Goal: Task Accomplishment & Management: Manage account settings

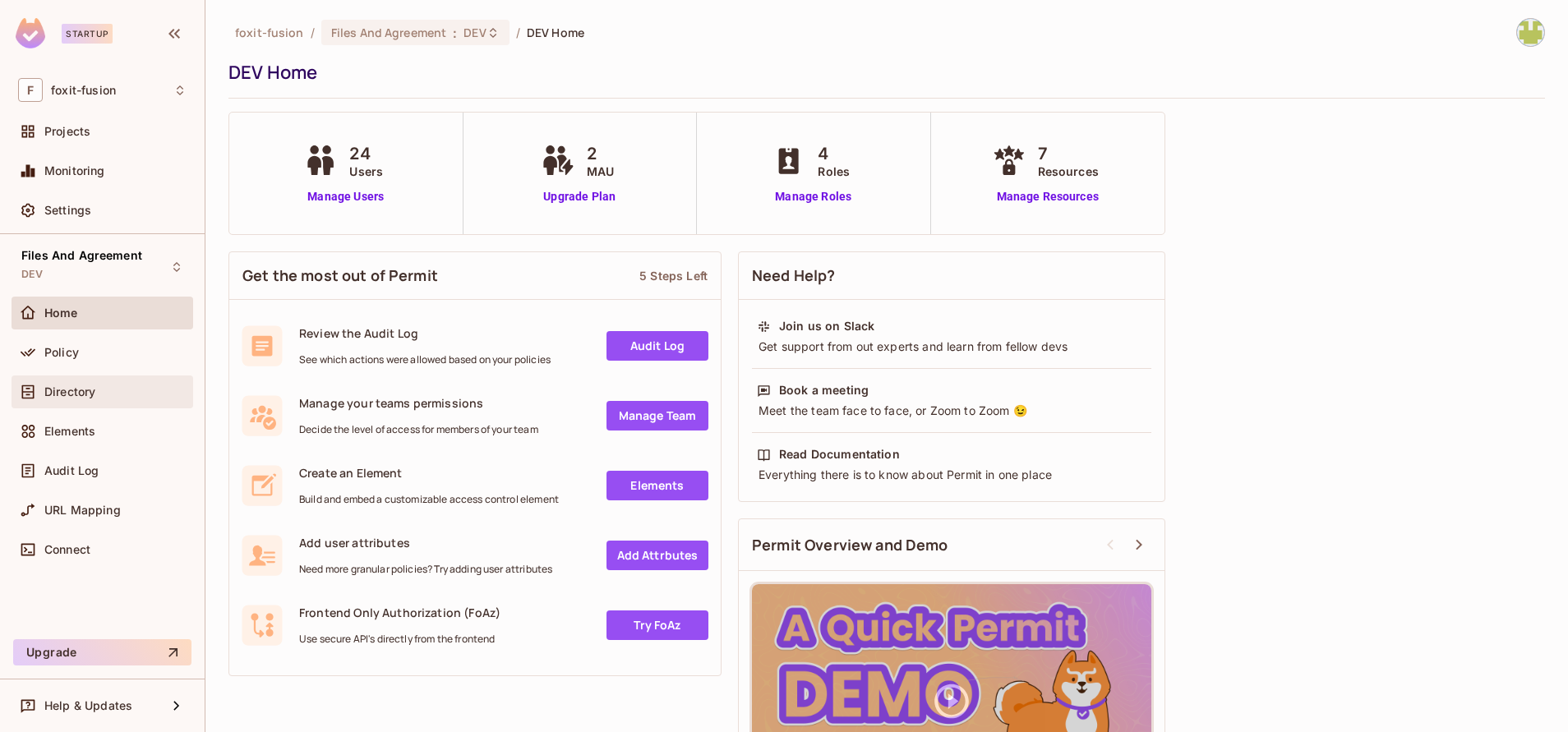
click at [17, 398] on div "Directory" at bounding box center [102, 392] width 181 height 32
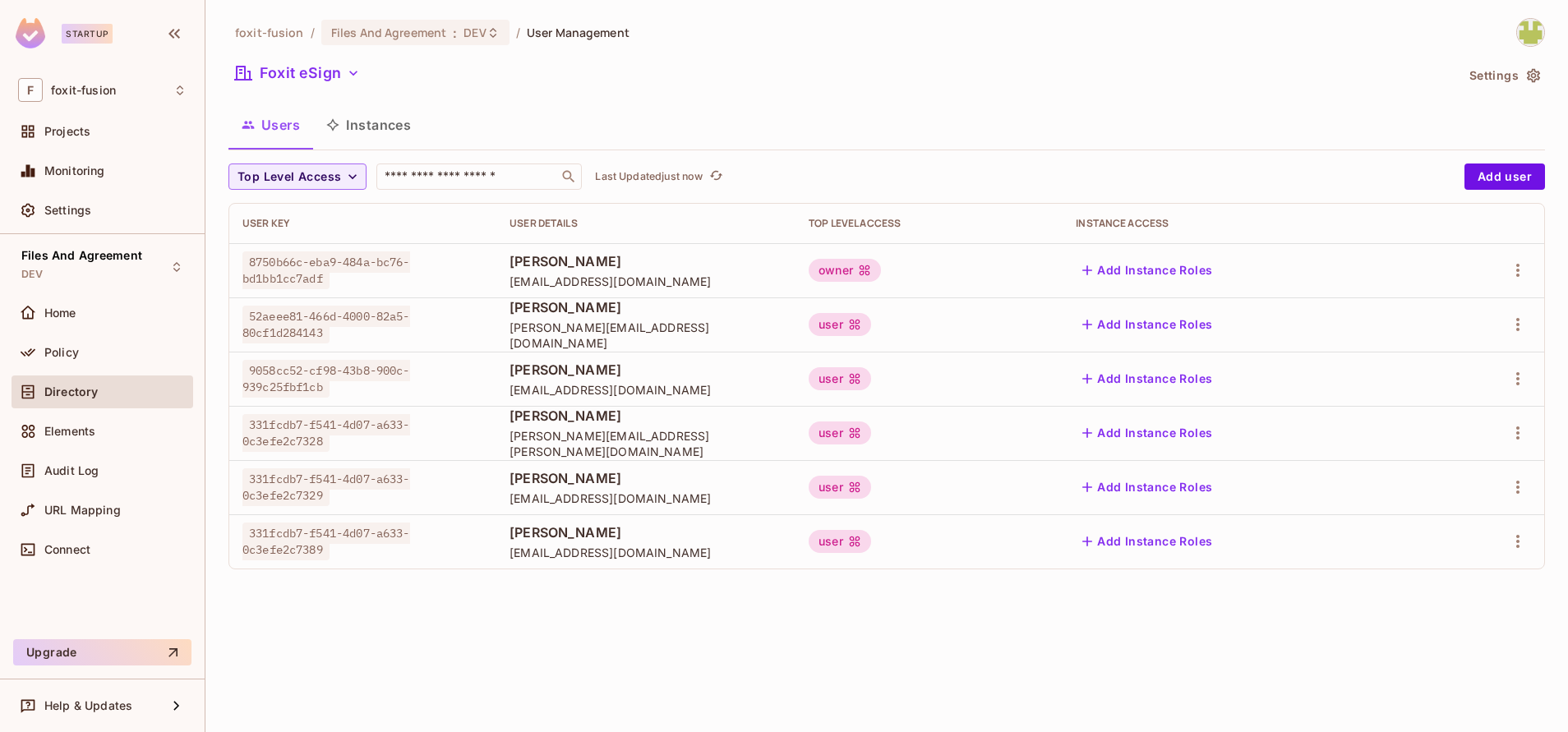
click at [306, 53] on div "foxit-fusion / Files And Agreement : DEV / User Management Foxit eSign Settings…" at bounding box center [886, 300] width 1316 height 564
click at [306, 63] on button "Foxit eSign" at bounding box center [297, 73] width 138 height 27
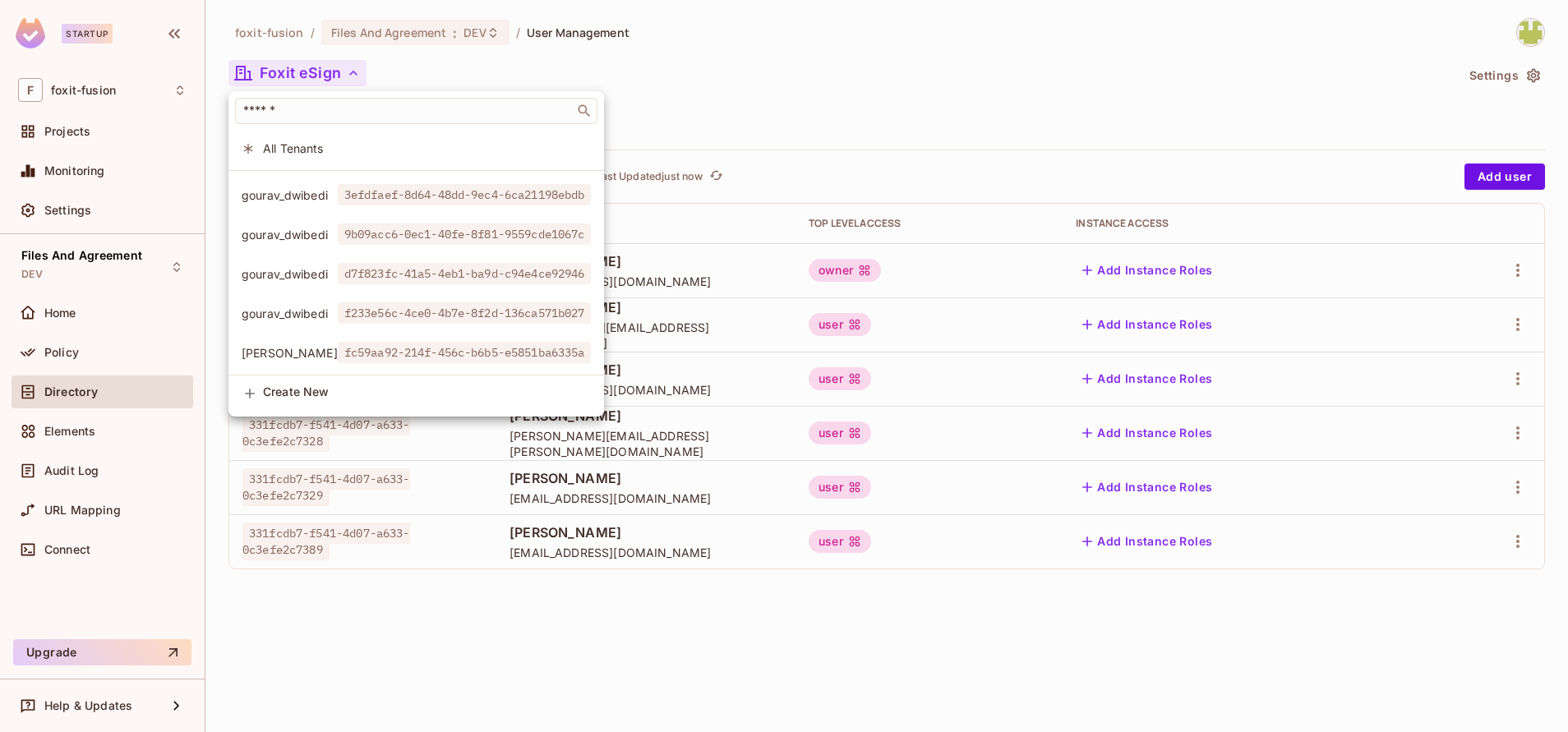
scroll to position [642, 0]
click at [1551, 74] on div at bounding box center [784, 366] width 1568 height 732
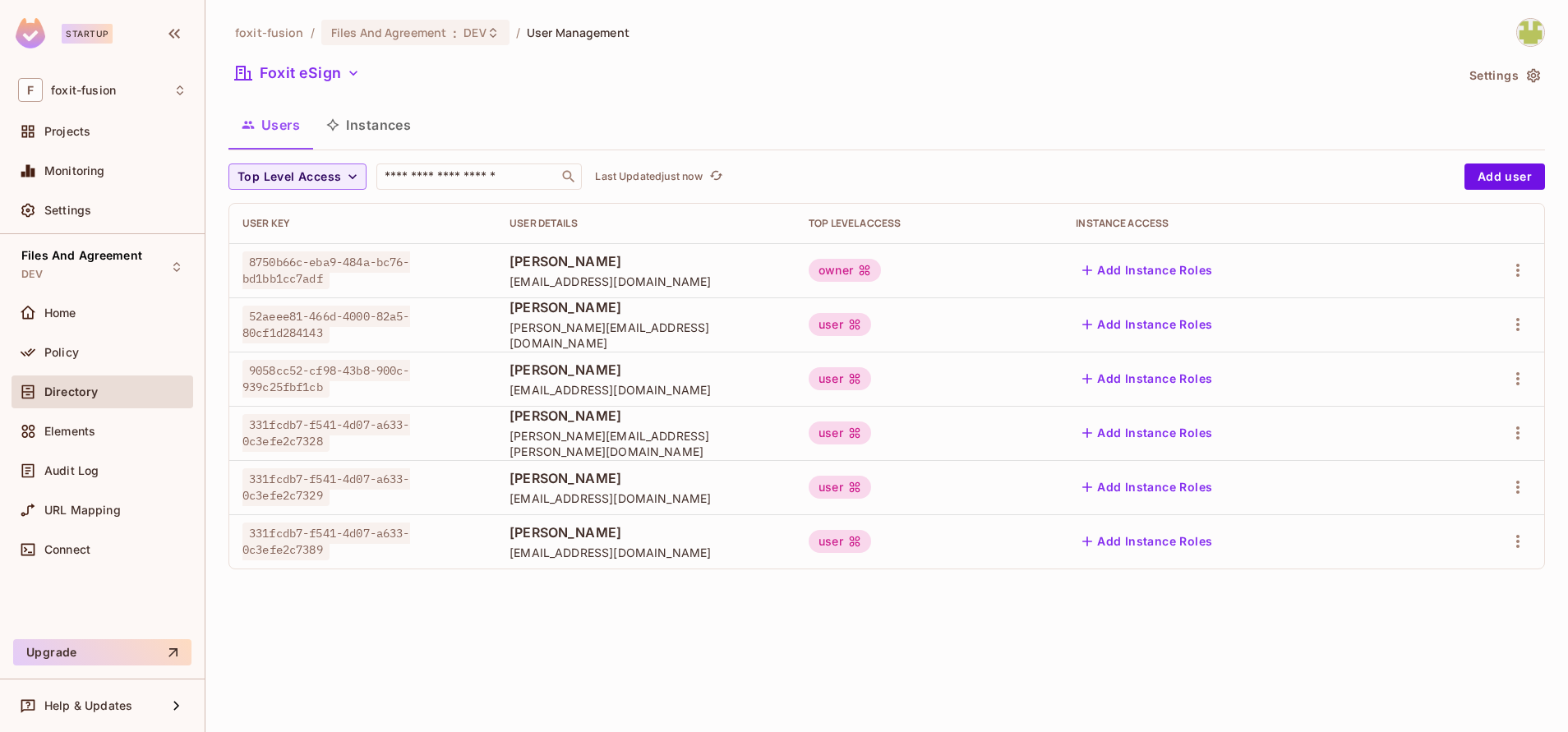
click at [1548, 74] on div "foxit-fusion / Files And Agreement : DEV / User Management Foxit eSign Settings…" at bounding box center [886, 366] width 1362 height 732
click at [1539, 75] on icon "button" at bounding box center [1533, 75] width 16 height 16
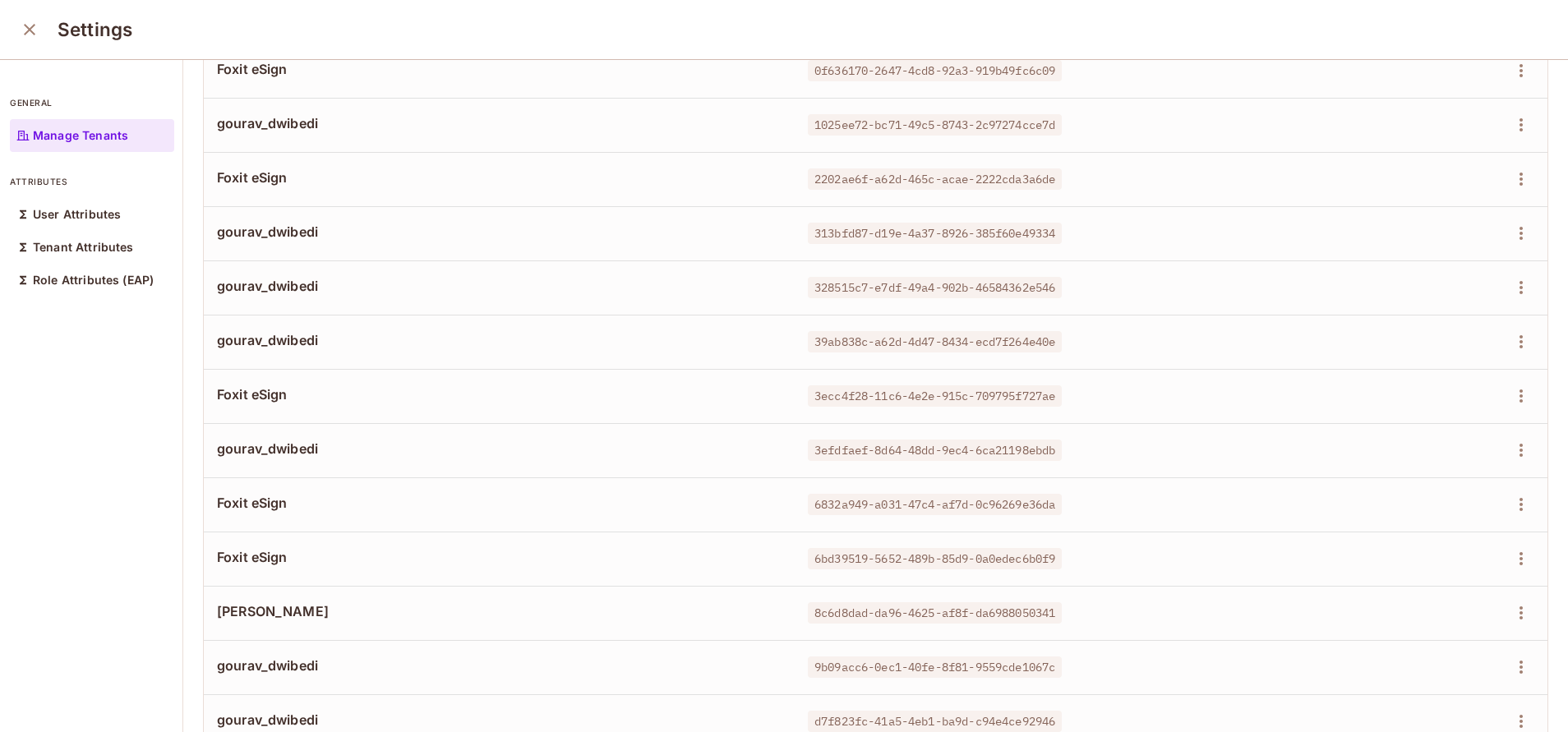
scroll to position [169, 0]
click at [1511, 295] on icon "button" at bounding box center [1520, 288] width 20 height 20
click at [1383, 404] on span "Delete Tenant" at bounding box center [1424, 398] width 87 height 27
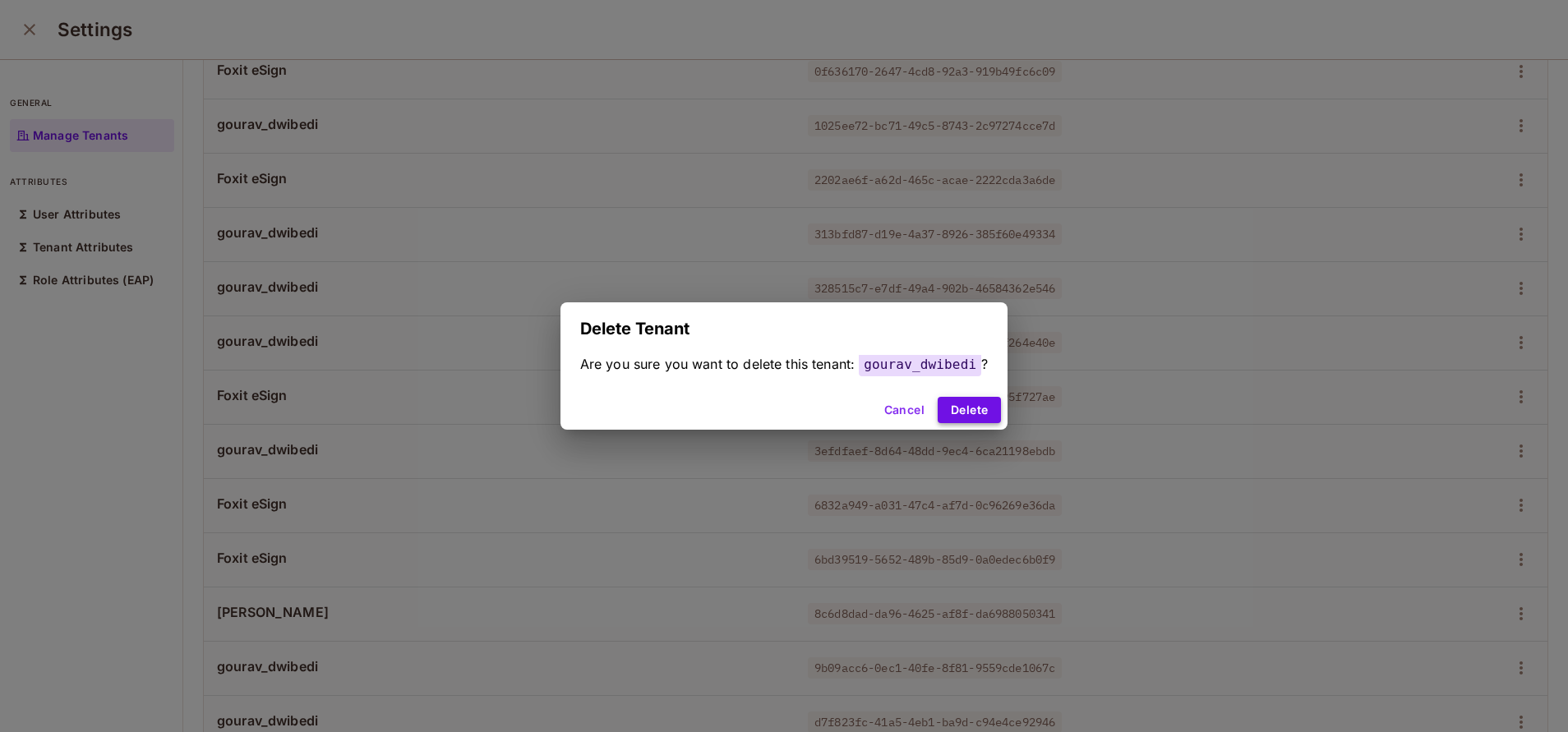
click at [952, 408] on button "Delete" at bounding box center [969, 410] width 63 height 27
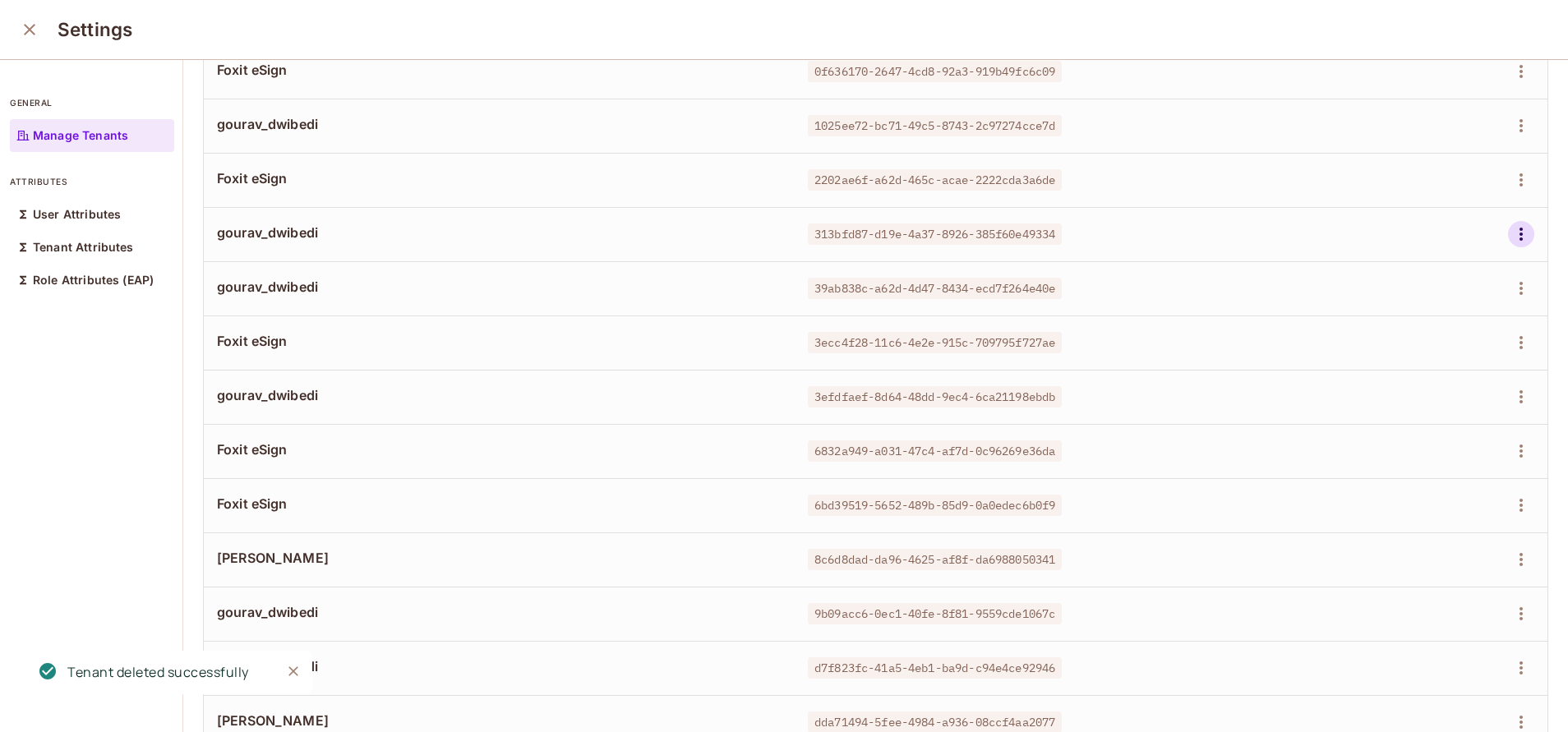
click at [1507, 233] on button "button" at bounding box center [1520, 233] width 27 height 27
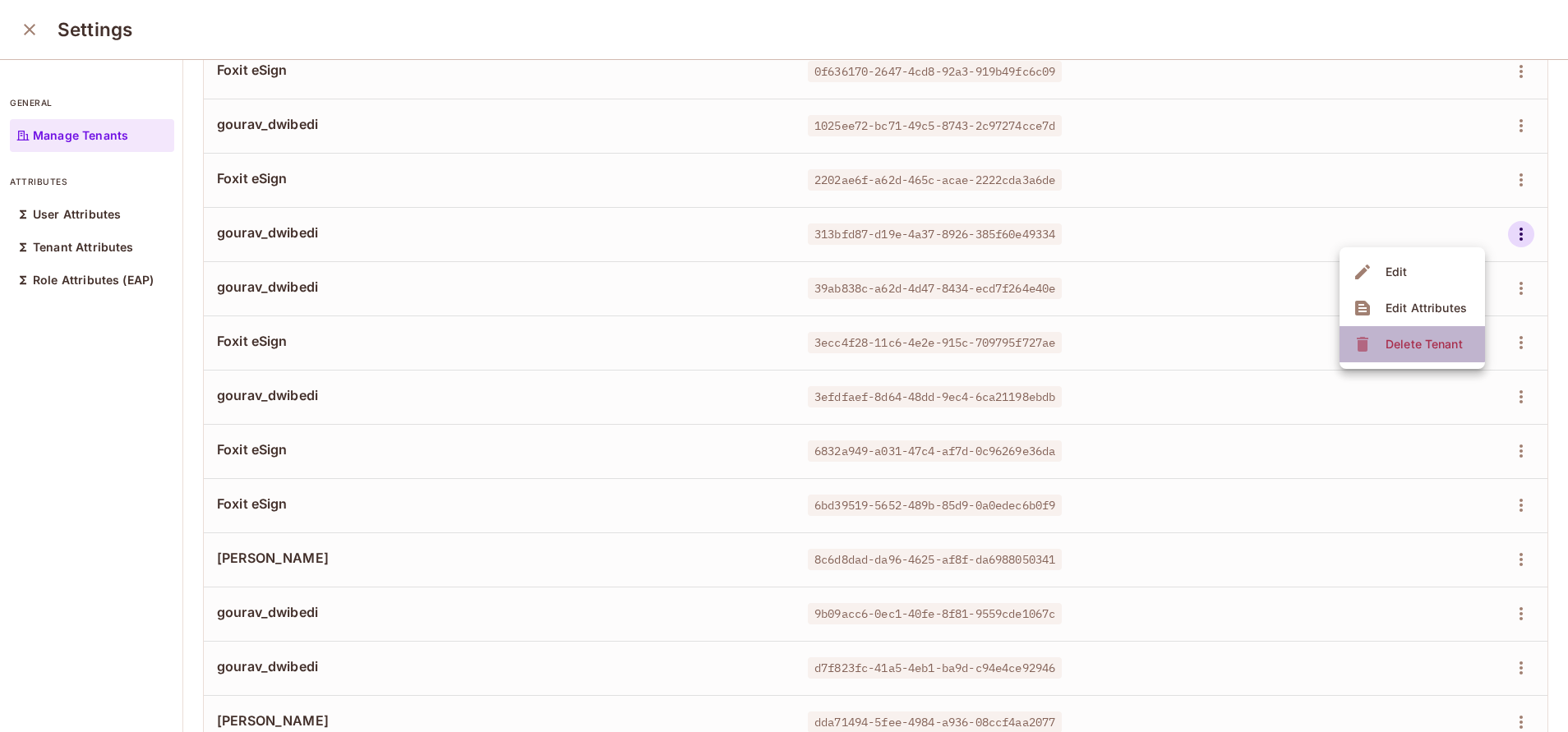
click at [1385, 335] on span "Delete Tenant" at bounding box center [1424, 344] width 87 height 27
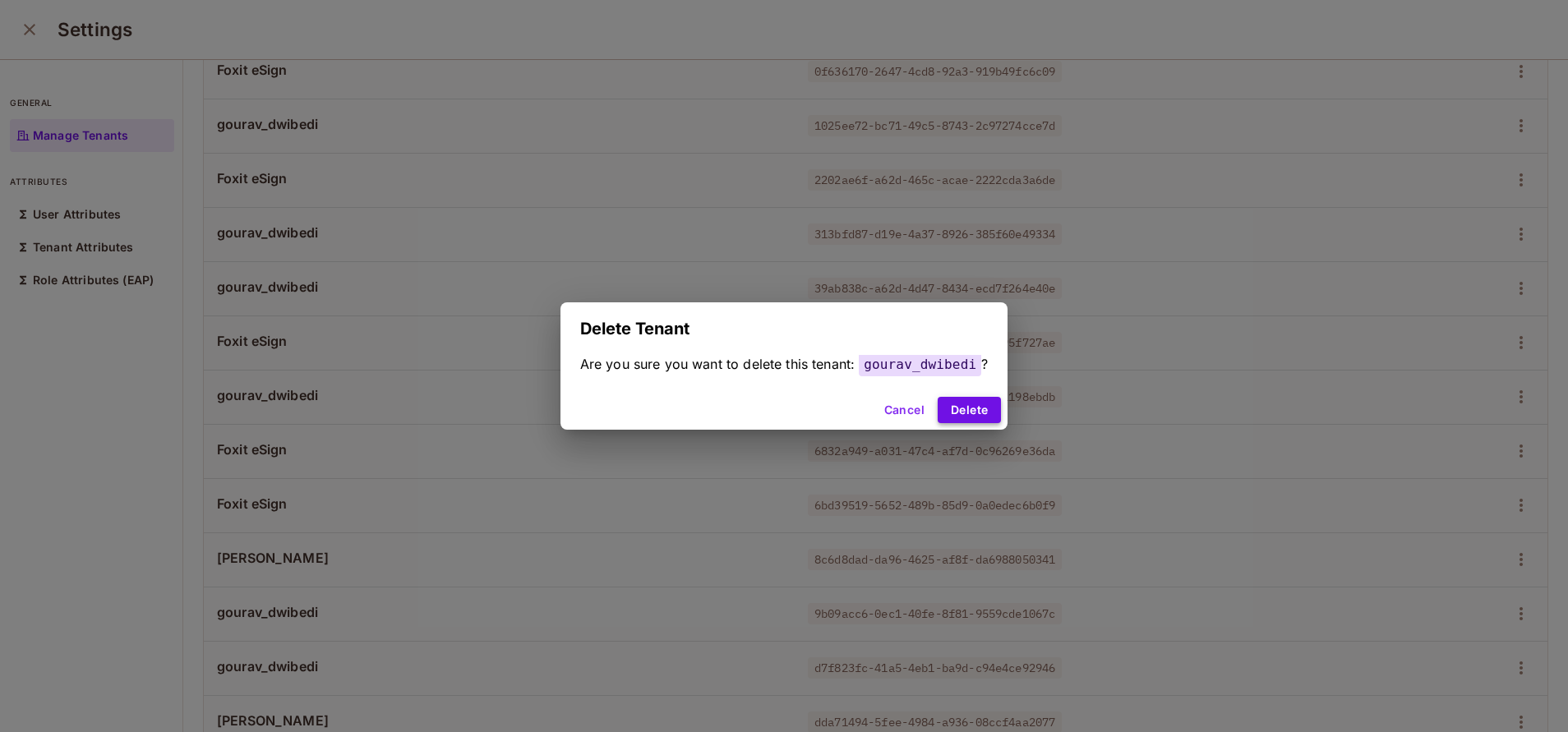
click at [976, 412] on button "Delete" at bounding box center [969, 410] width 63 height 27
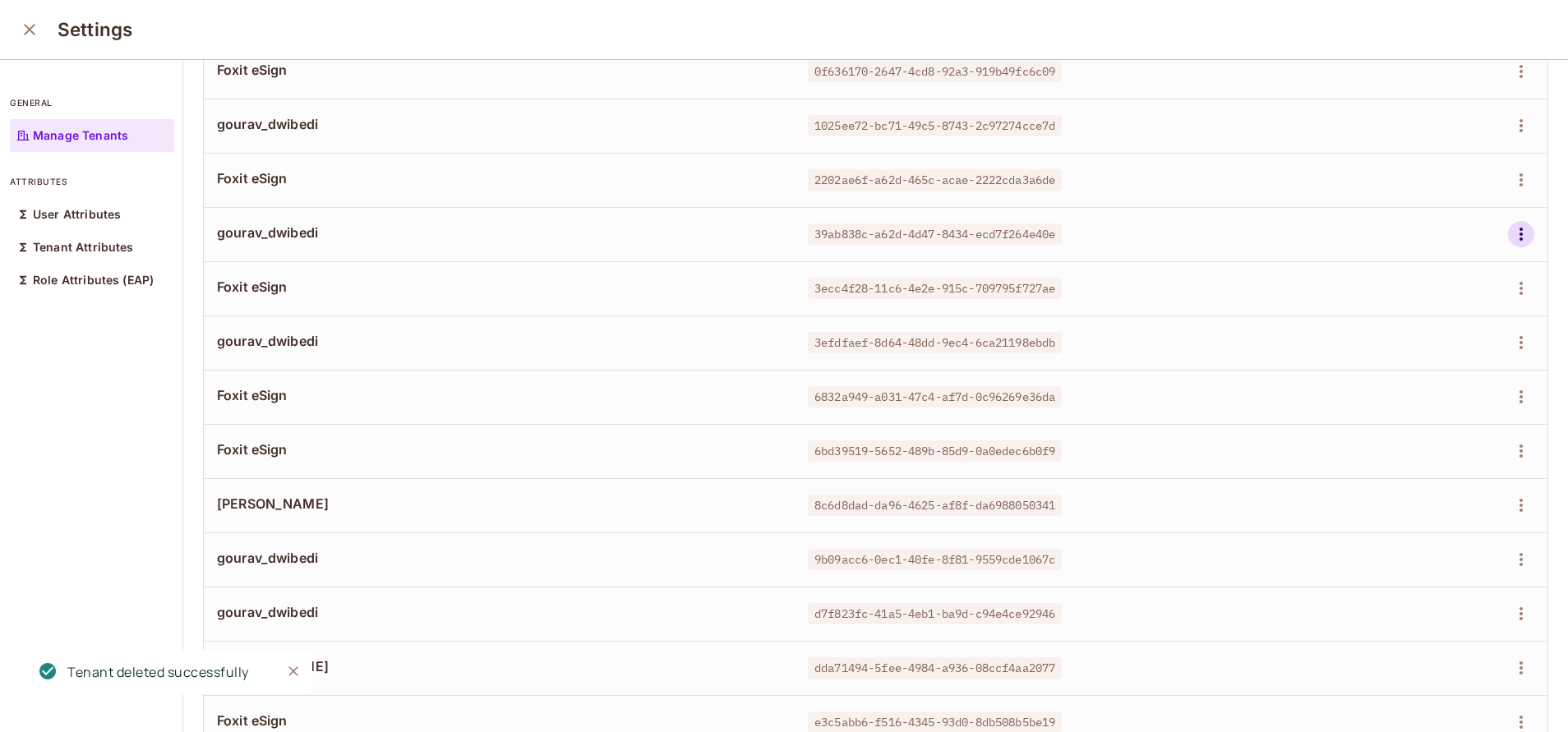
click at [1507, 232] on button "button" at bounding box center [1520, 233] width 27 height 27
click at [1394, 344] on div "Delete Tenant" at bounding box center [1424, 344] width 77 height 16
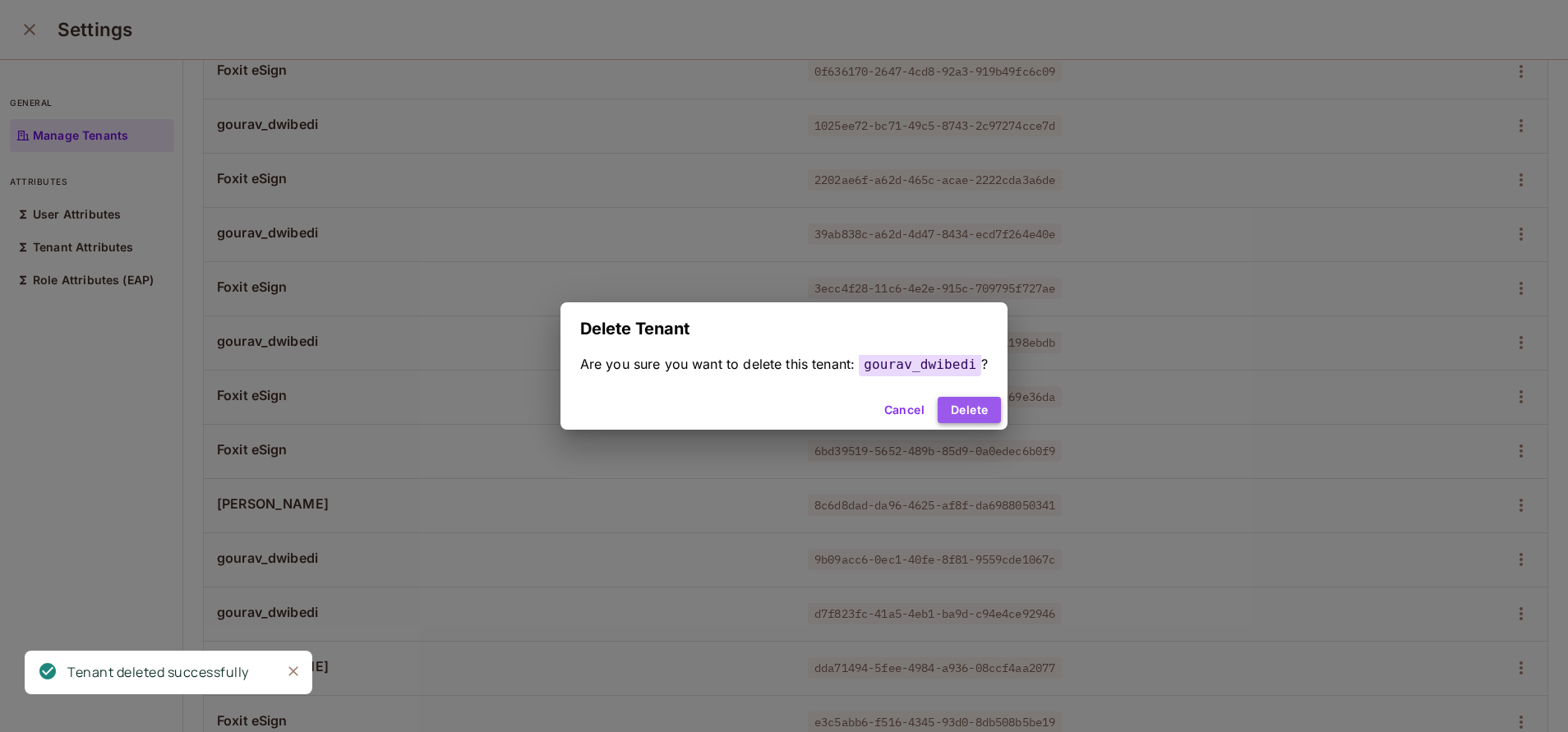
click at [981, 404] on button "Delete" at bounding box center [969, 410] width 63 height 27
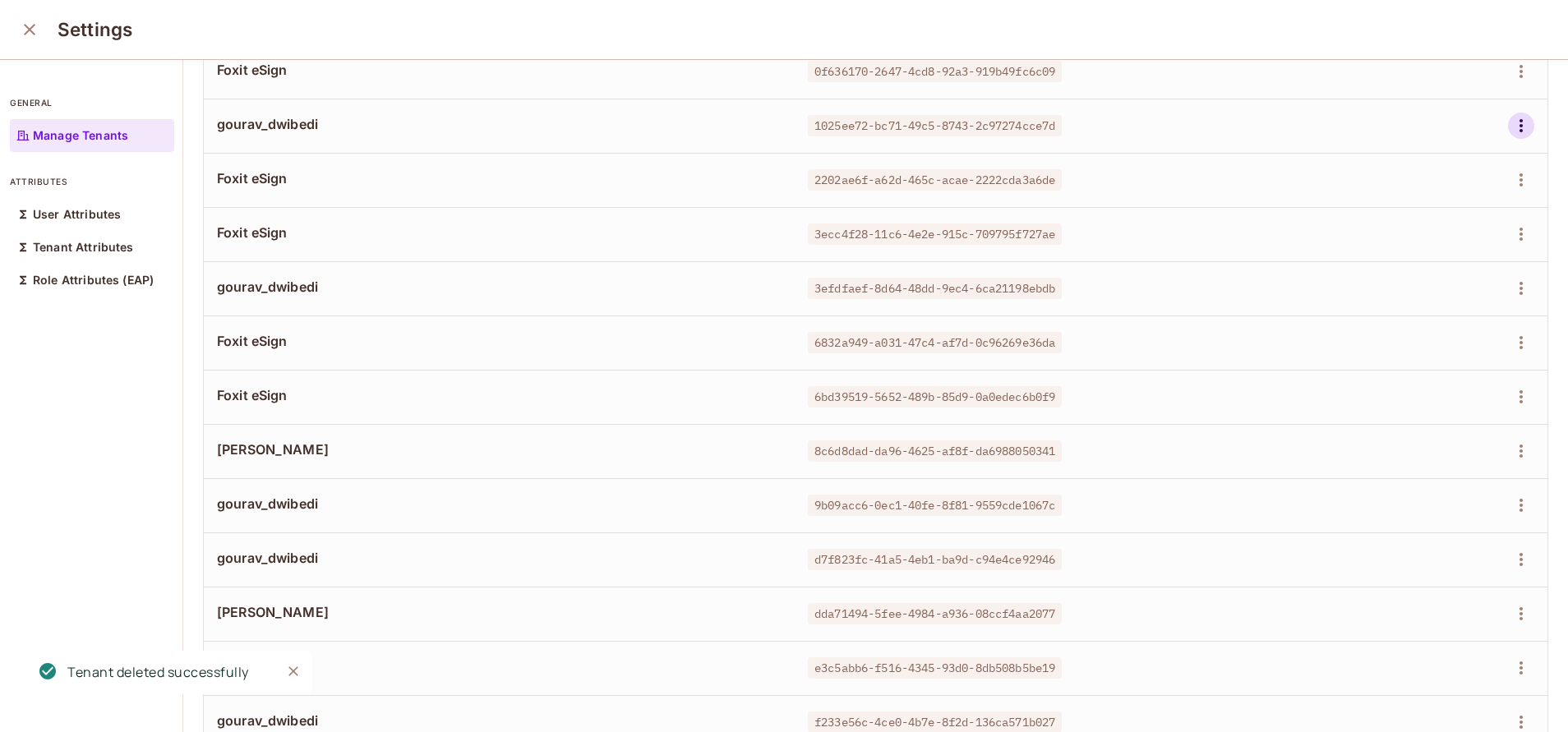
click at [1511, 128] on icon "button" at bounding box center [1520, 125] width 20 height 20
click at [1376, 241] on div "Delete Tenant" at bounding box center [1410, 235] width 115 height 27
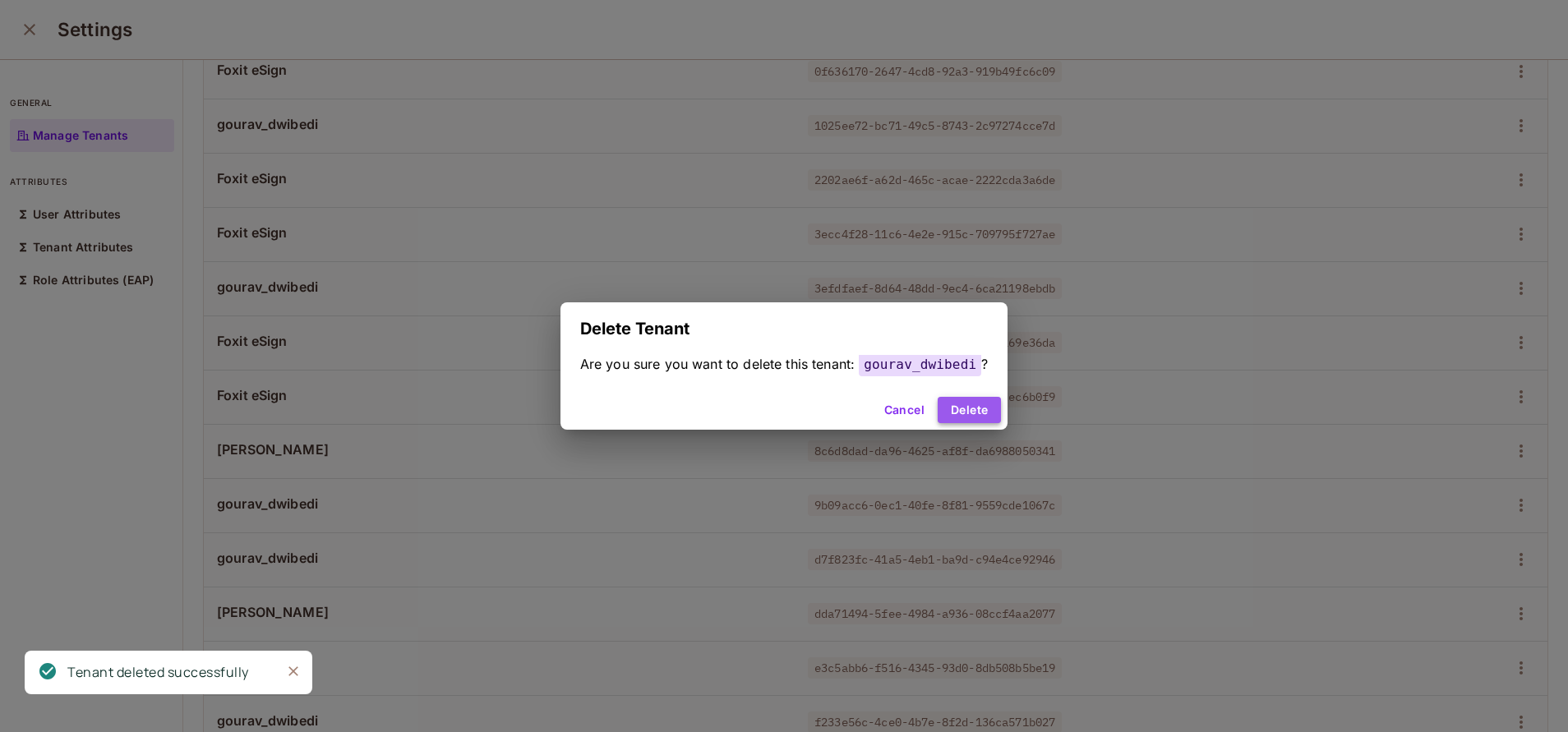
click at [975, 416] on button "Delete" at bounding box center [969, 410] width 63 height 27
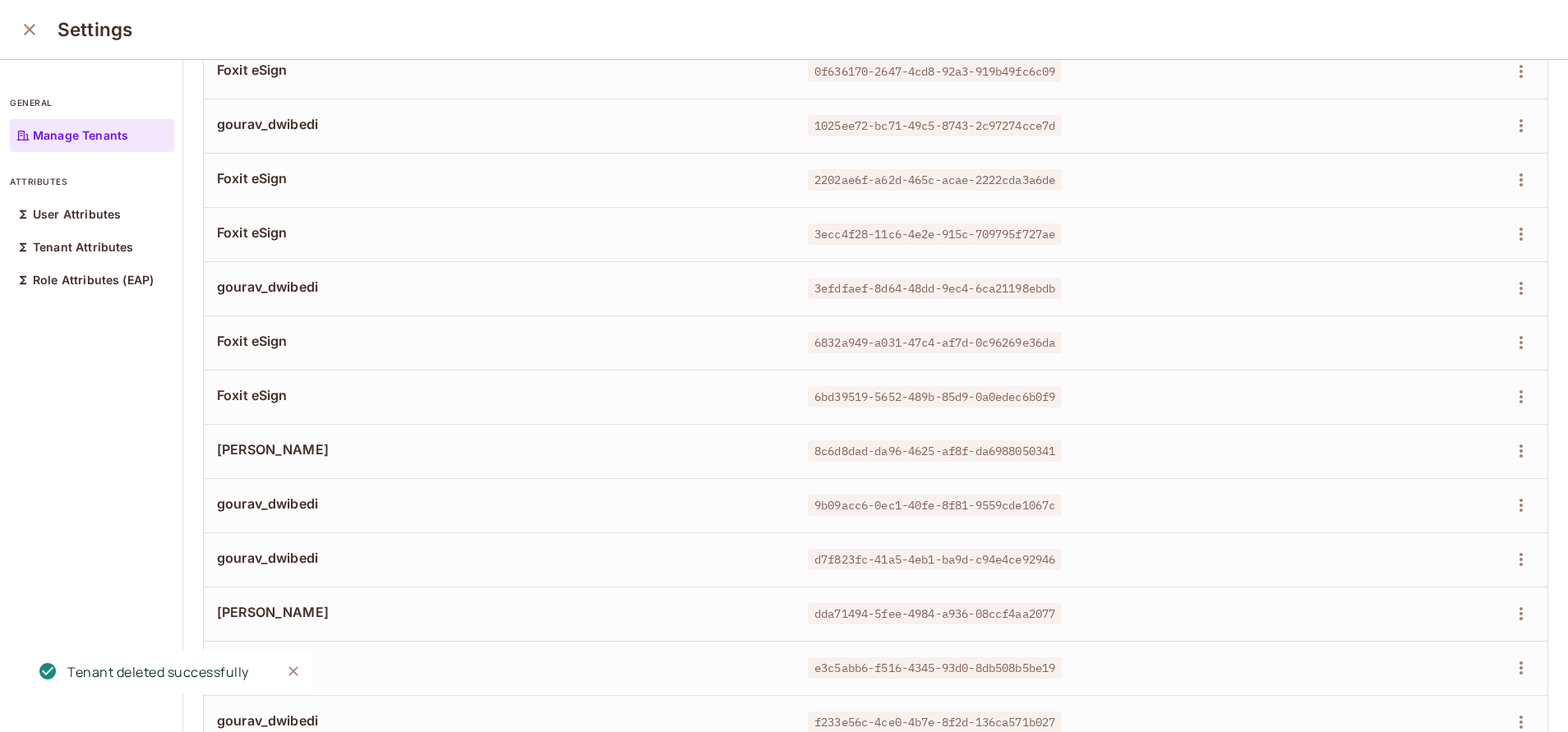
scroll to position [0, 0]
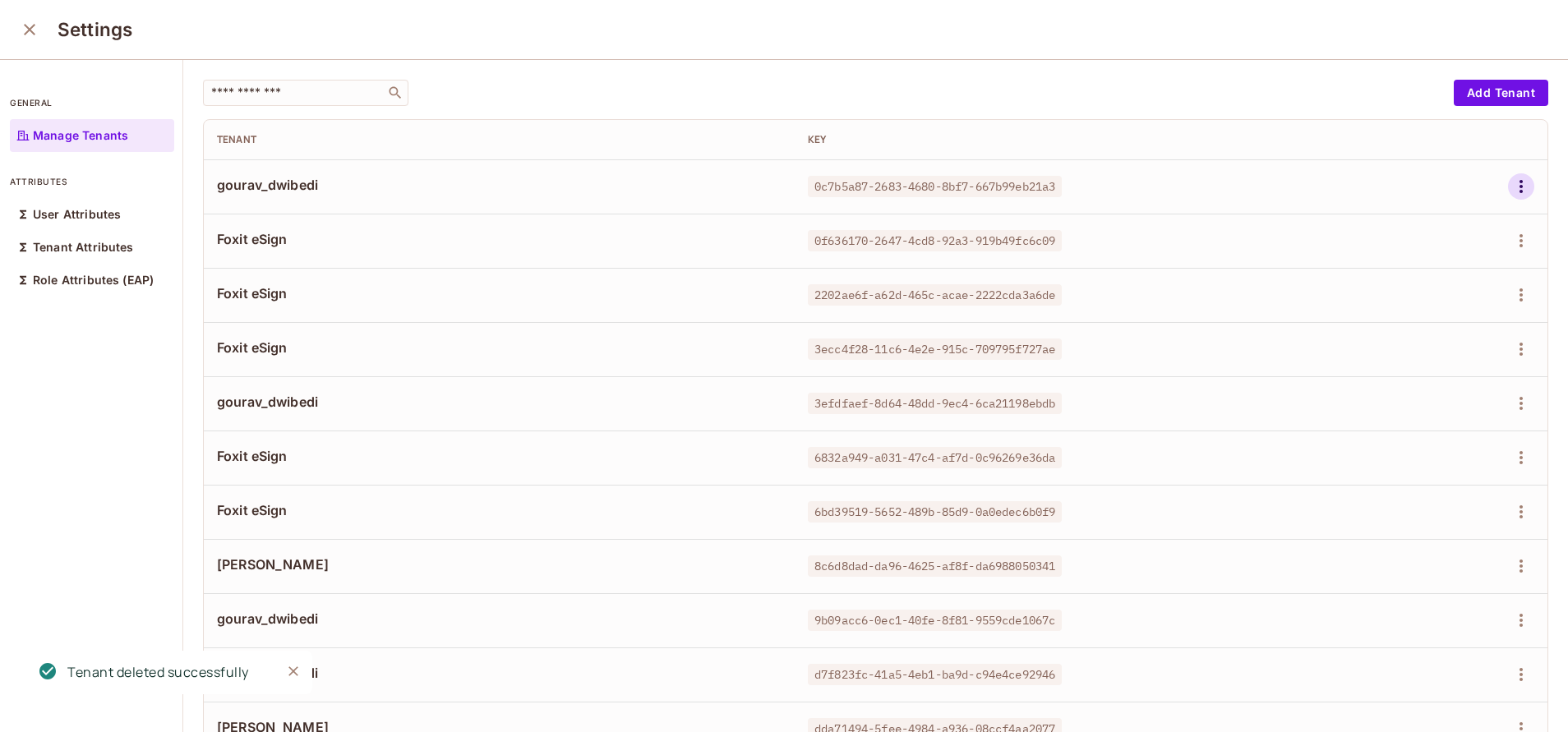
click at [1511, 186] on icon "button" at bounding box center [1520, 186] width 20 height 20
click at [1410, 299] on div "Delete Tenant" at bounding box center [1424, 296] width 77 height 16
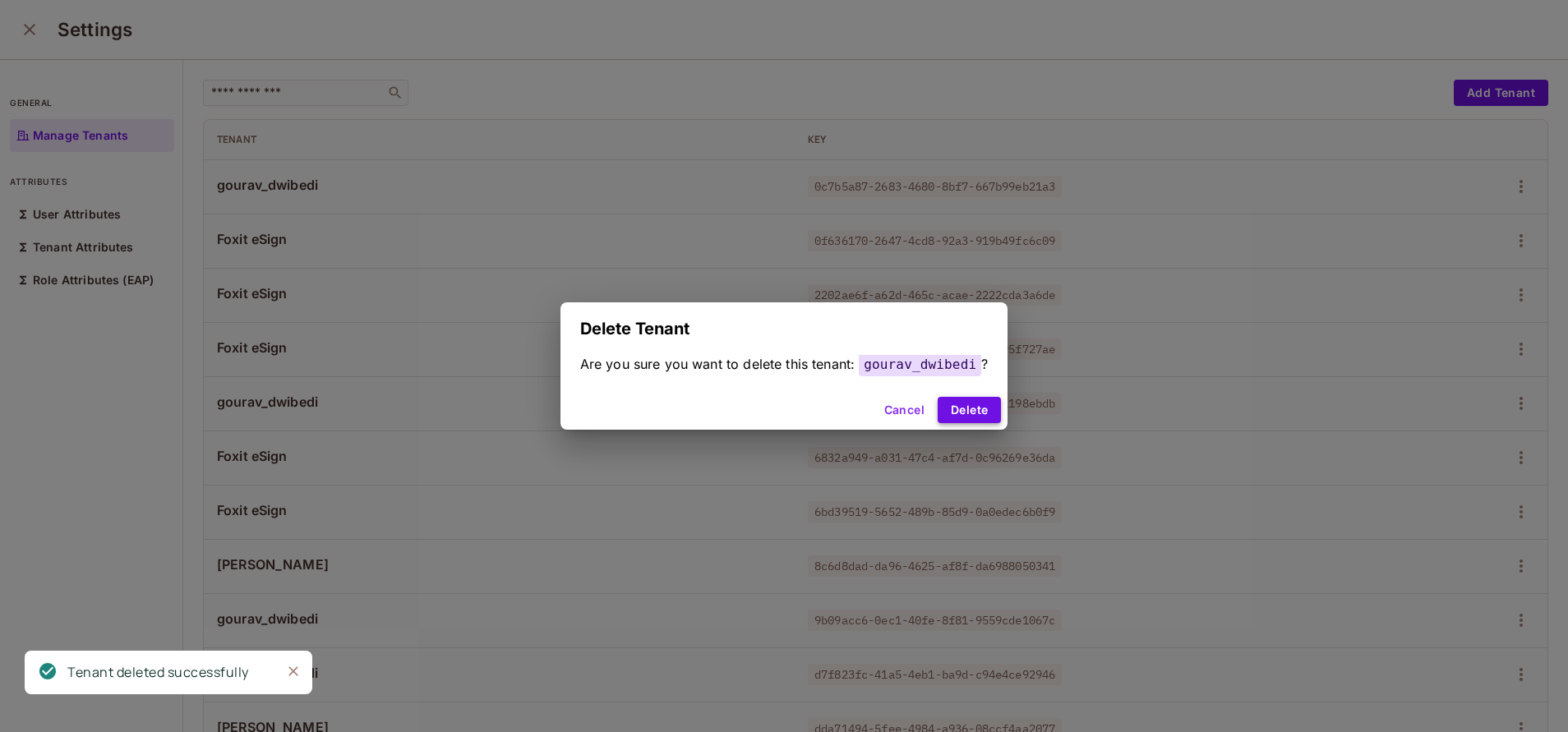
click at [987, 412] on button "Delete" at bounding box center [969, 410] width 63 height 27
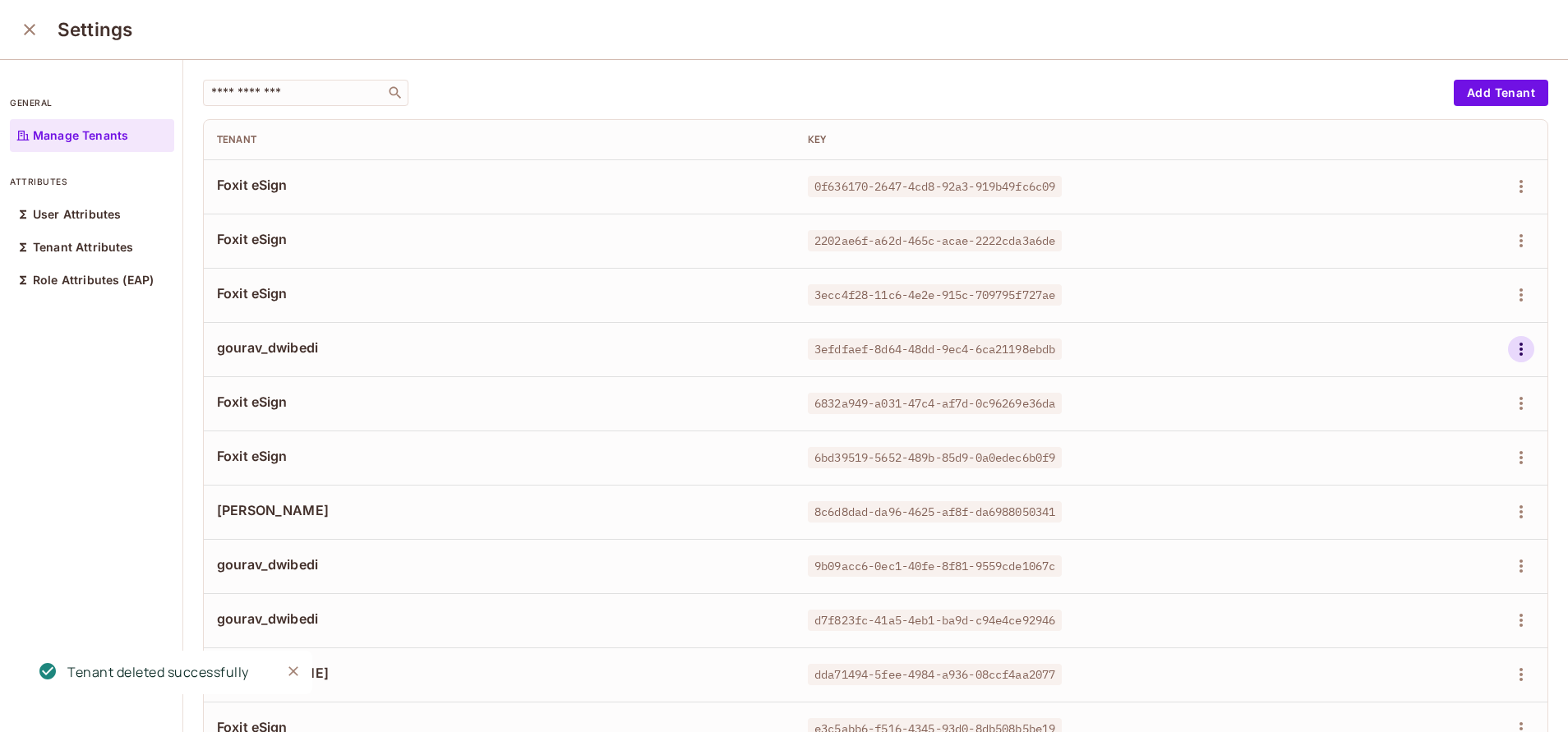
click at [1511, 352] on icon "button" at bounding box center [1520, 349] width 20 height 20
click at [1397, 467] on div "Delete Tenant" at bounding box center [1424, 459] width 77 height 16
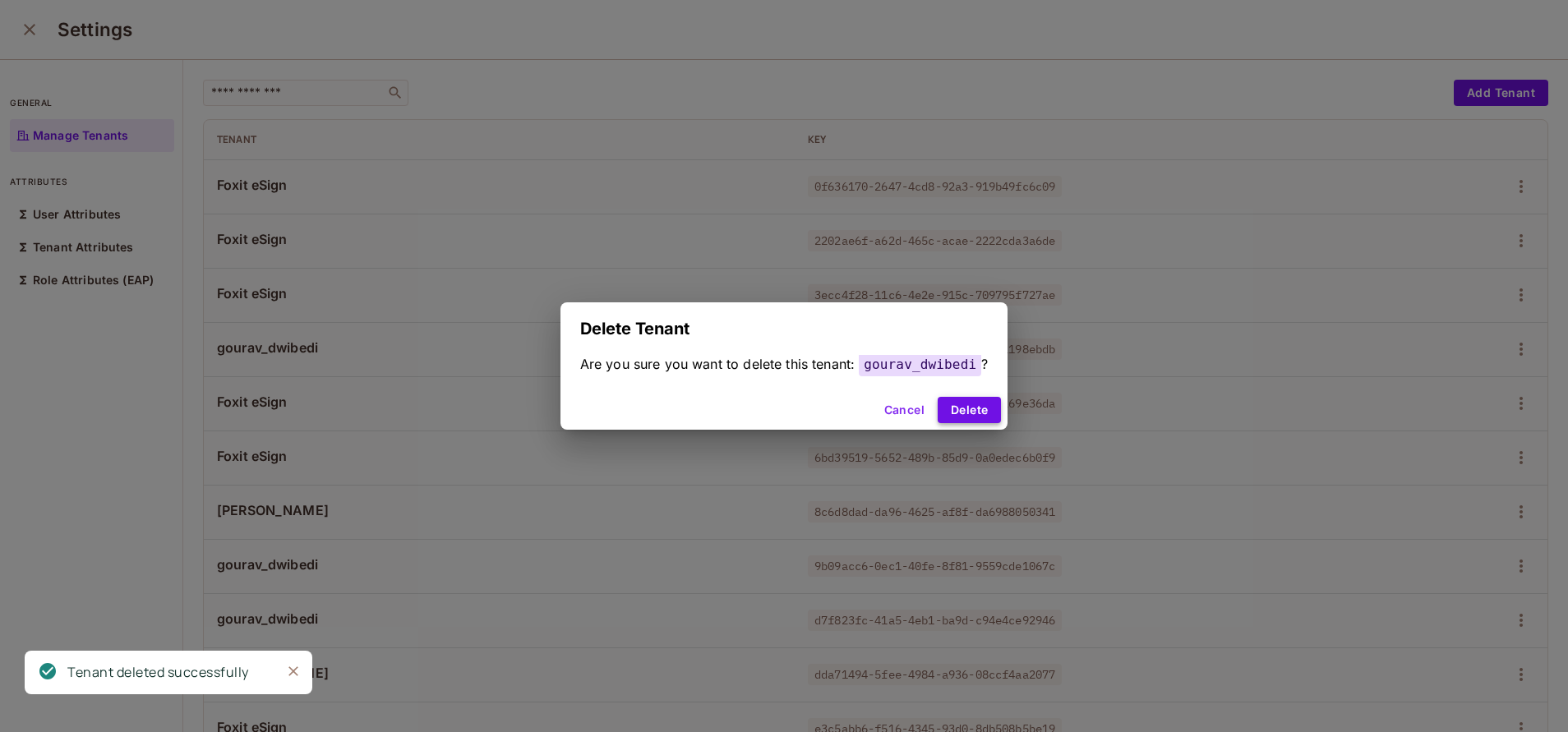
click at [945, 410] on button "Delete" at bounding box center [969, 410] width 63 height 27
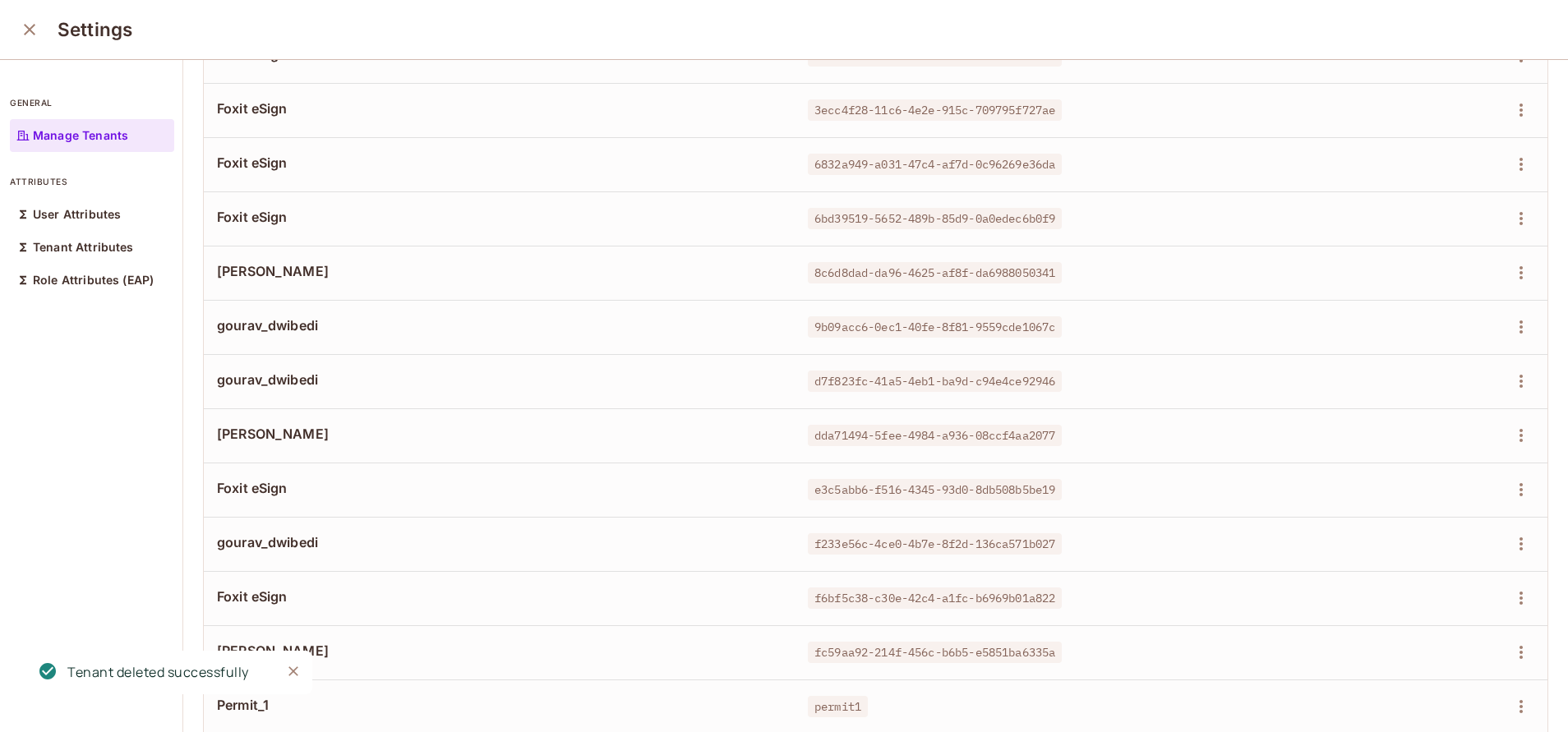
scroll to position [186, 0]
click at [1511, 330] on icon "button" at bounding box center [1520, 325] width 20 height 20
drag, startPoint x: 1392, startPoint y: 463, endPoint x: 1376, endPoint y: 441, distance: 27.2
click at [1376, 441] on div "Edit Edit Attributes Delete Tenant" at bounding box center [784, 366] width 1568 height 732
click at [1376, 441] on div "Delete Tenant" at bounding box center [1410, 435] width 115 height 27
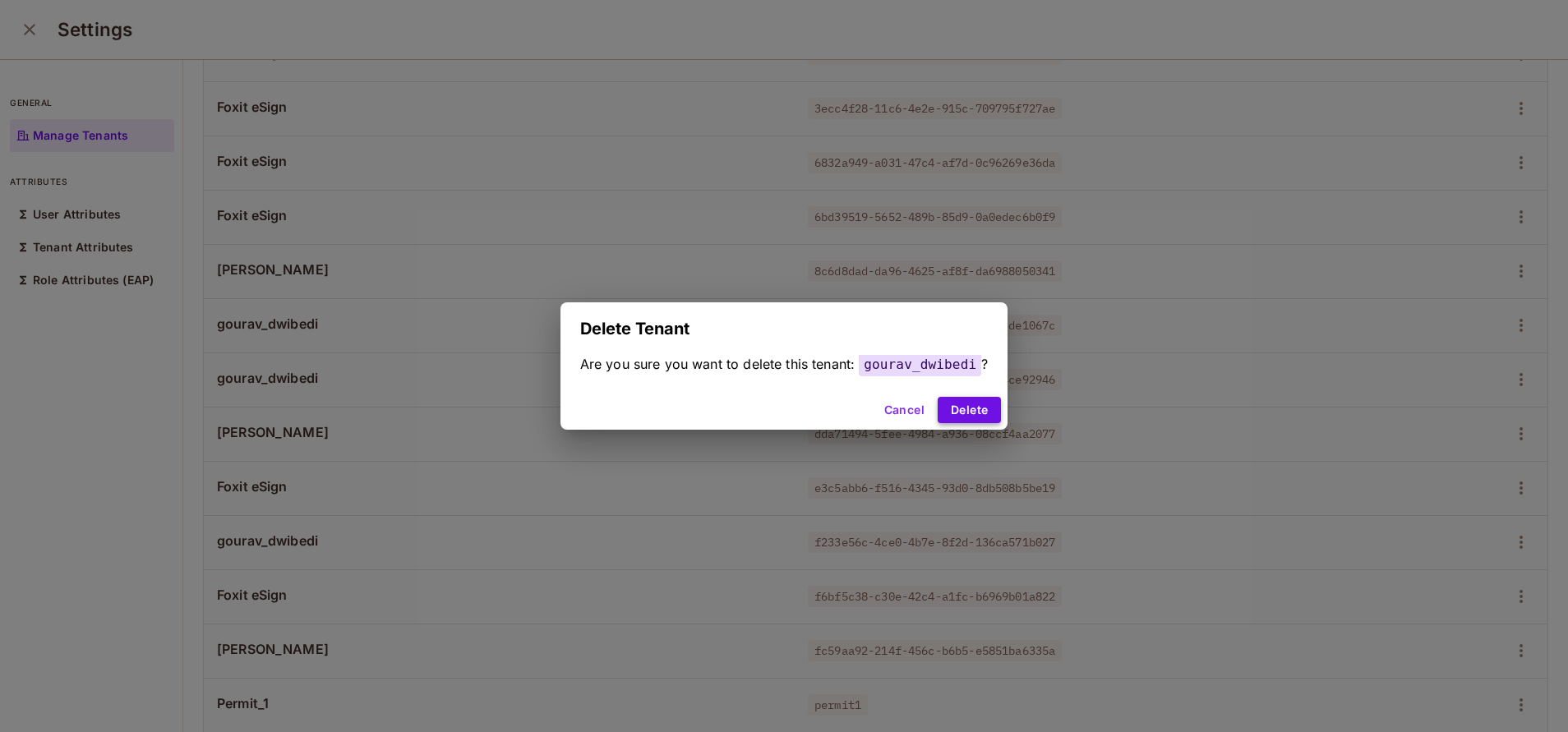
click at [960, 410] on button "Delete" at bounding box center [969, 410] width 63 height 27
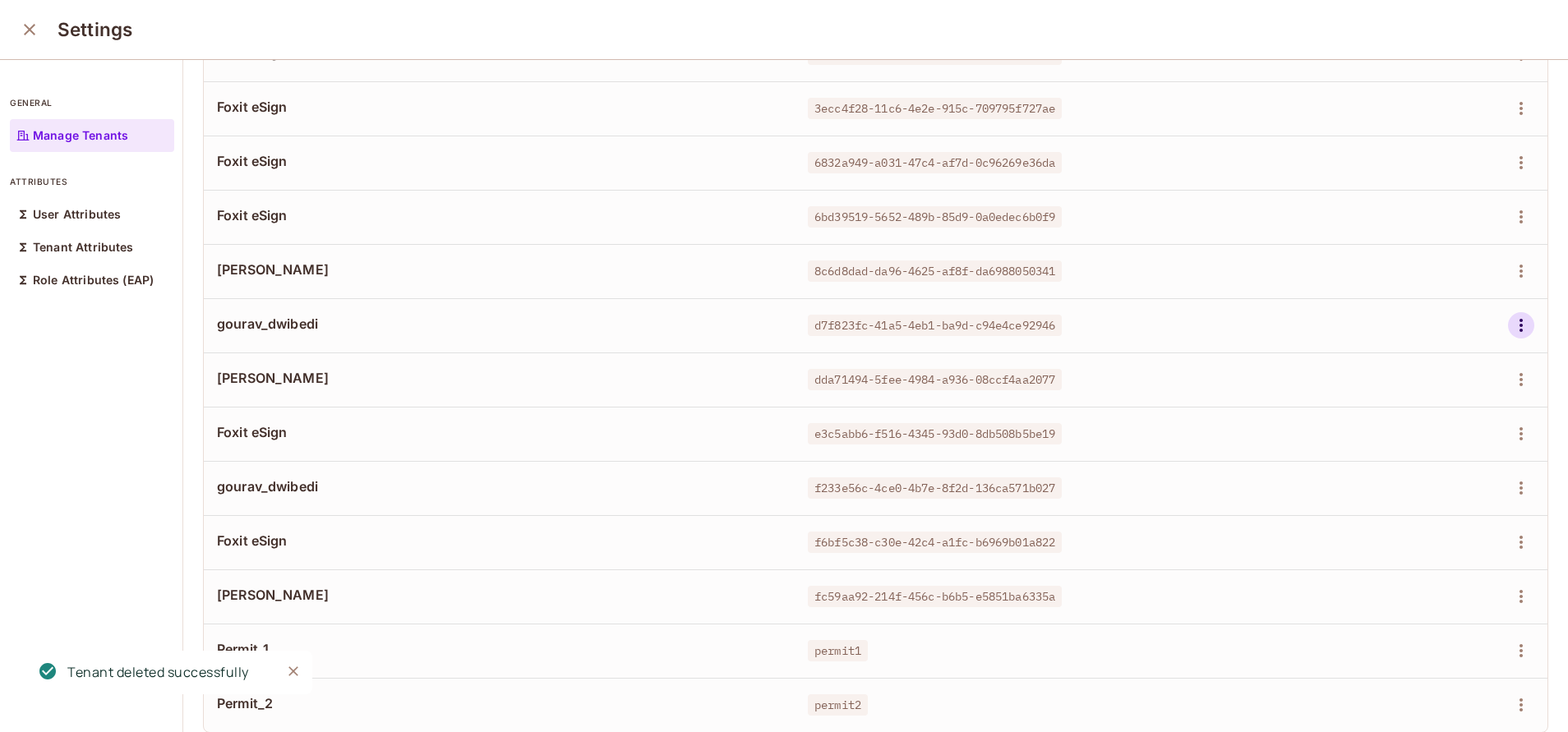
click at [1511, 331] on icon "button" at bounding box center [1520, 325] width 20 height 20
click at [1397, 439] on div "Delete Tenant" at bounding box center [1424, 435] width 77 height 16
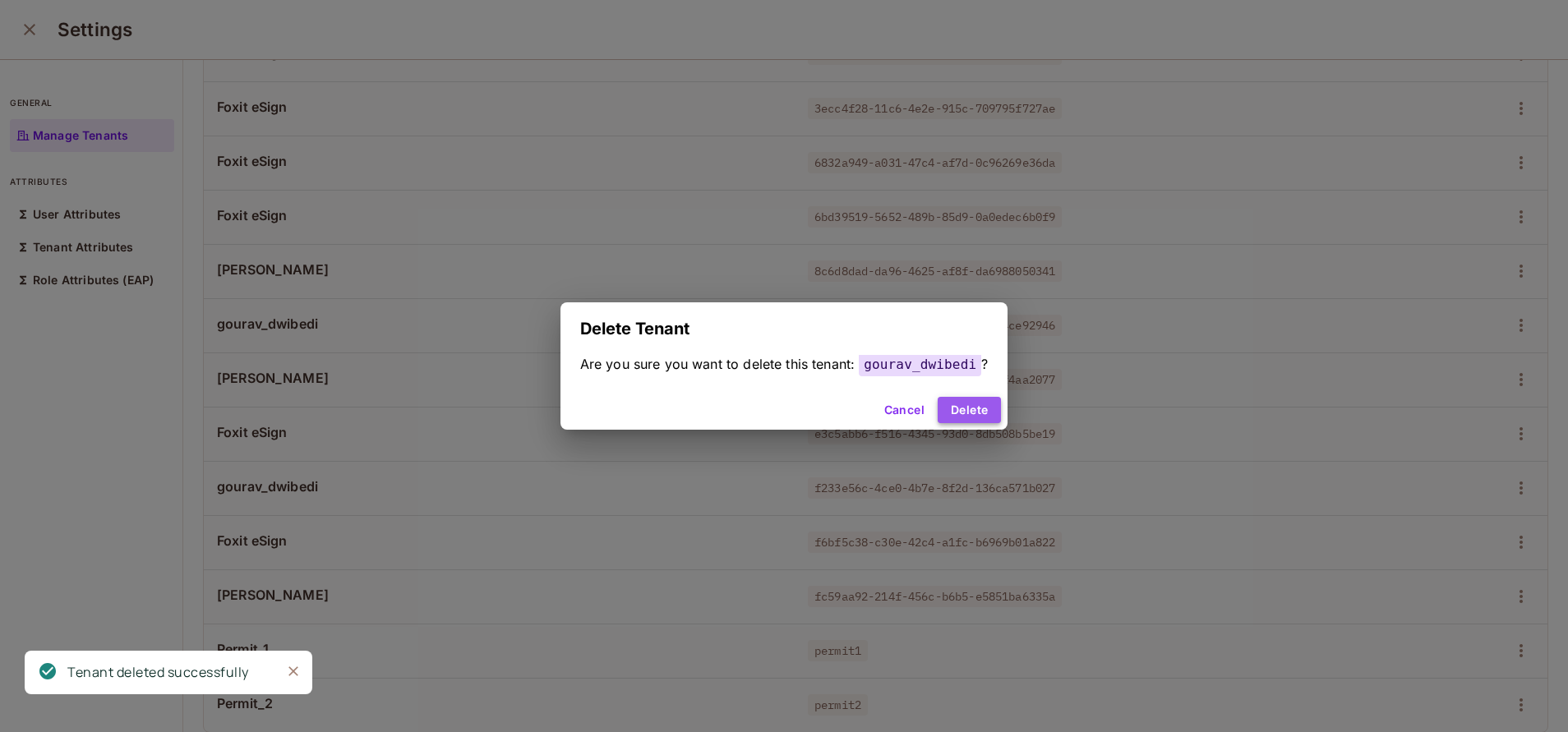
click at [958, 409] on button "Delete" at bounding box center [969, 410] width 63 height 27
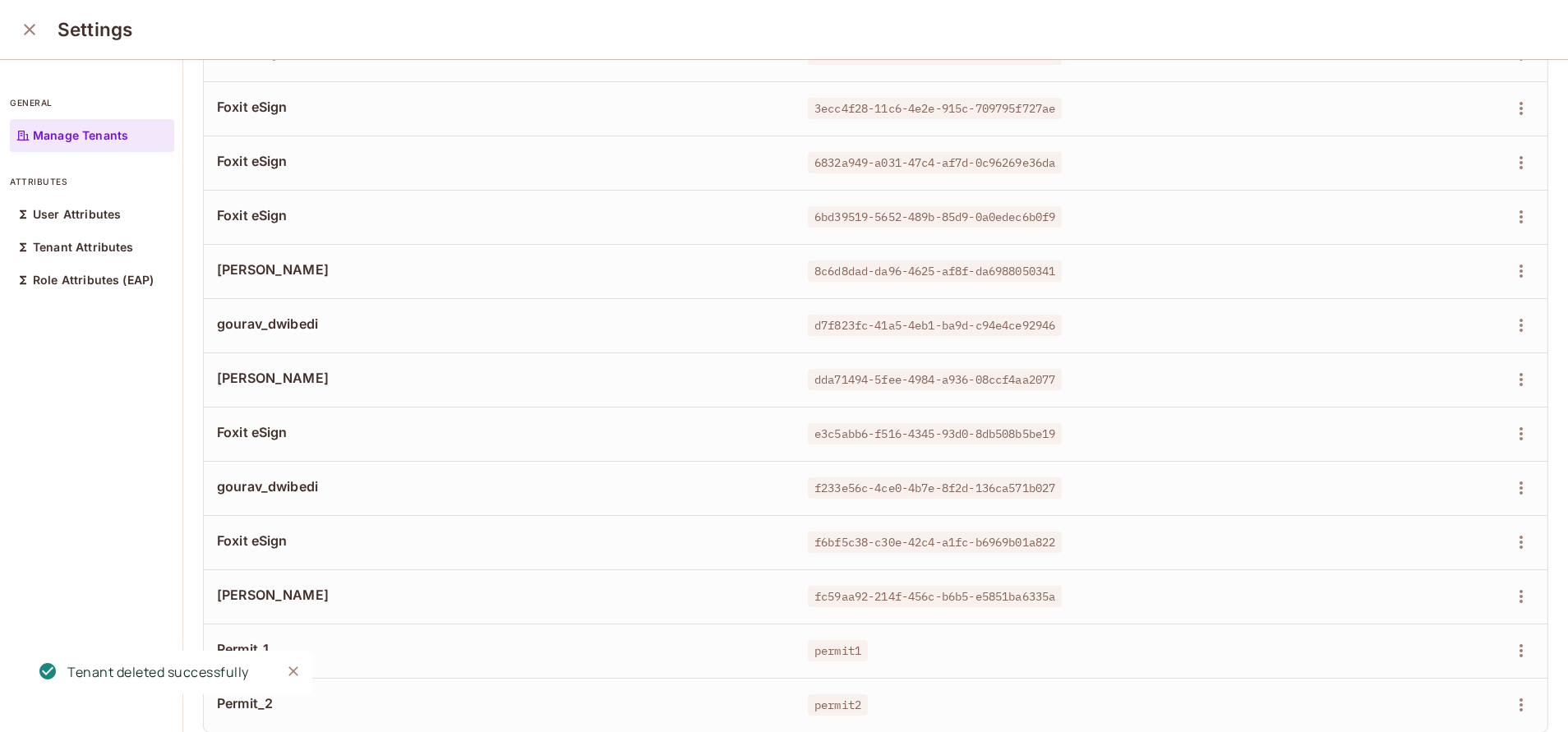
scroll to position [183, 0]
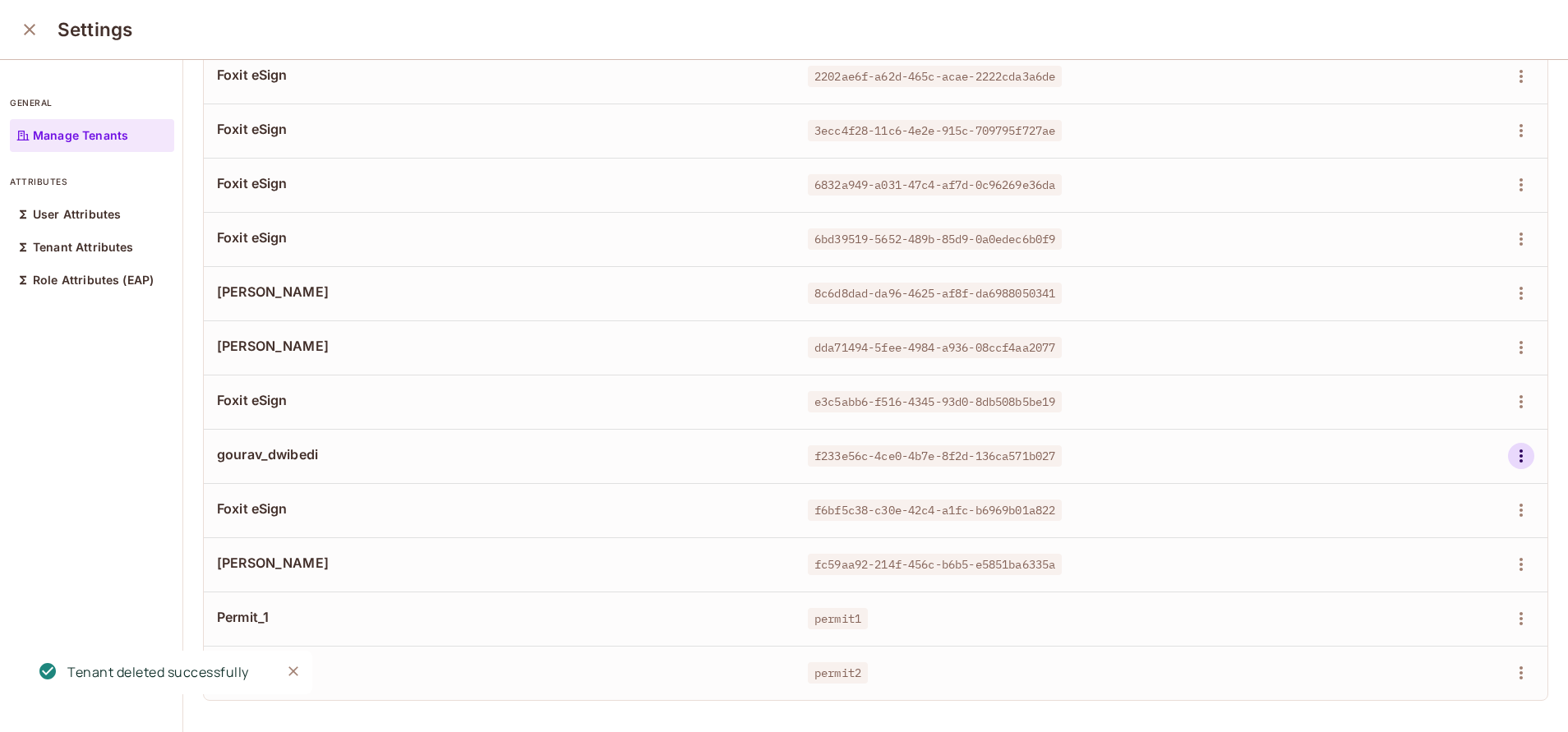
click at [1511, 446] on icon "button" at bounding box center [1520, 456] width 20 height 20
click at [1403, 552] on div "Delete Tenant" at bounding box center [1424, 546] width 77 height 16
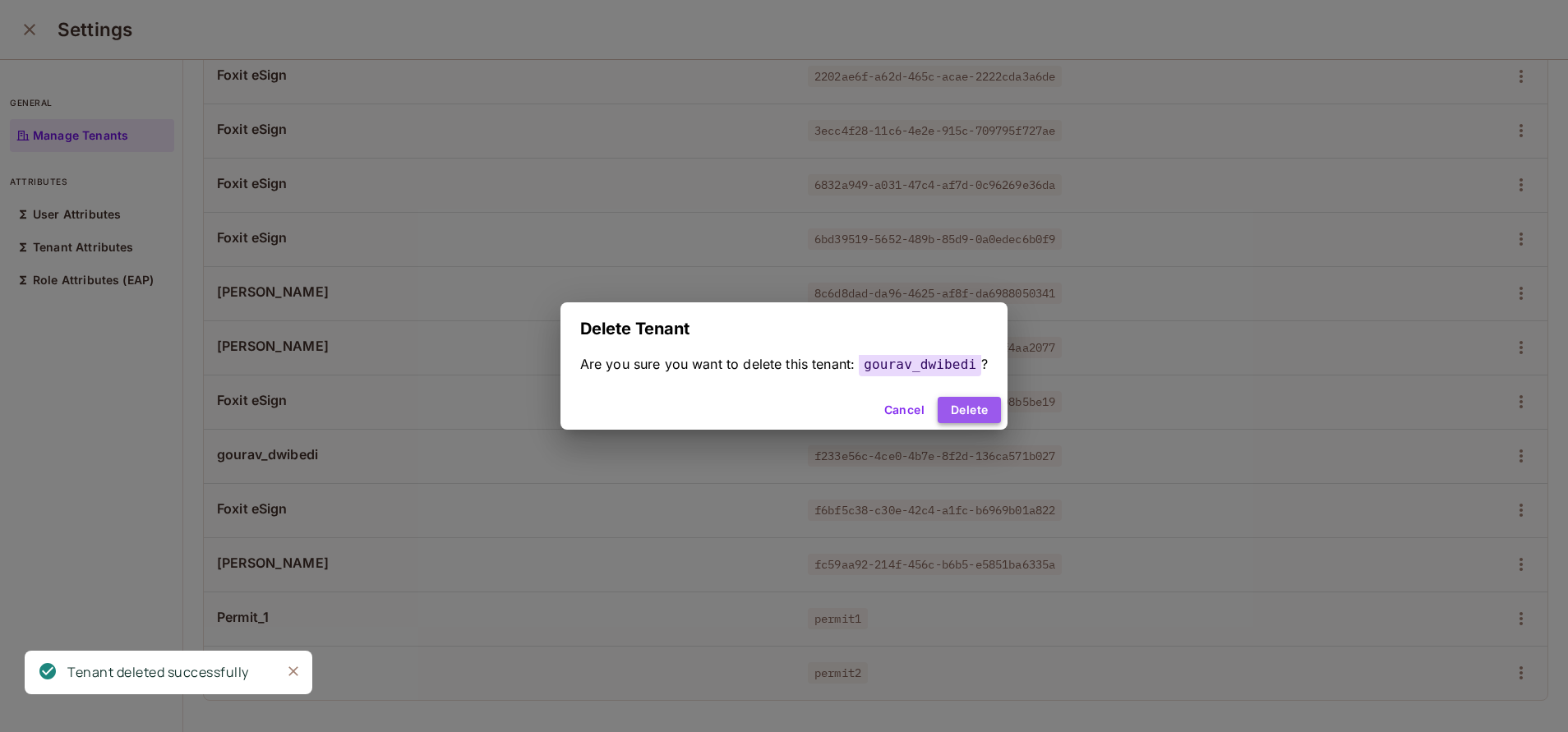
click at [976, 413] on button "Delete" at bounding box center [969, 410] width 63 height 27
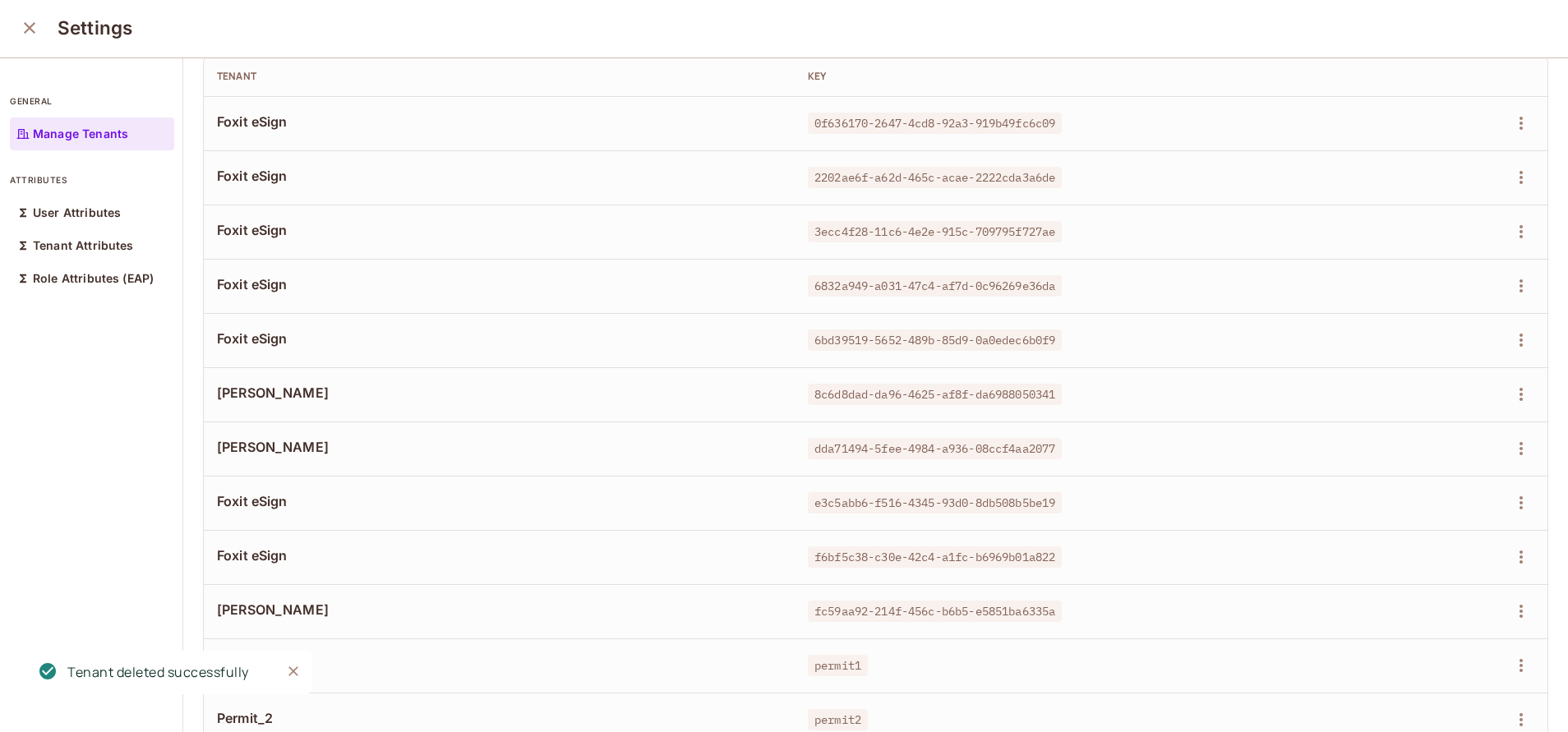
scroll to position [0, 0]
